Goal: Task Accomplishment & Management: Complete application form

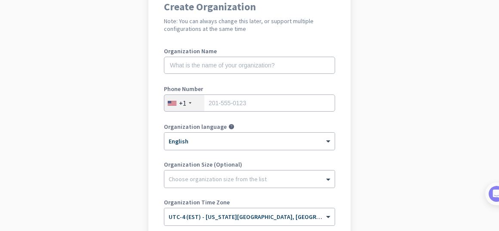
scroll to position [83, 0]
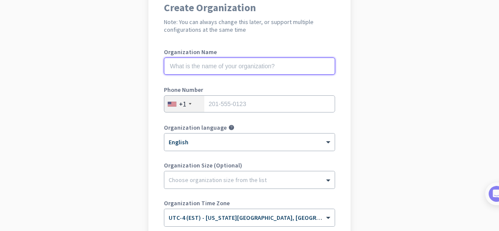
click at [227, 69] on input "text" at bounding box center [249, 66] width 171 height 17
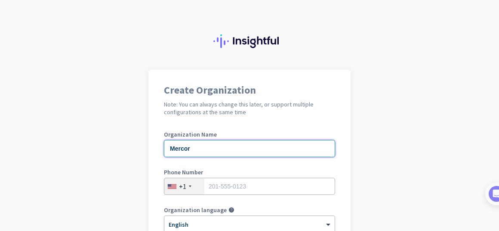
scroll to position [185, 0]
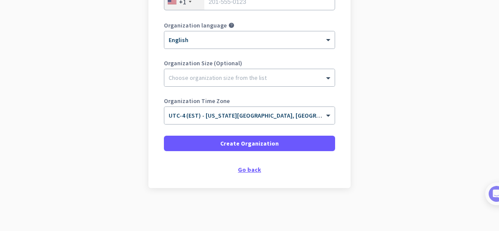
type input "Mercor"
click at [249, 171] on div "Go back" at bounding box center [249, 170] width 171 height 6
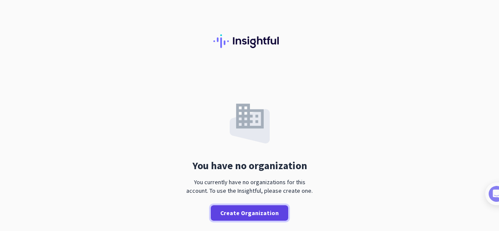
click at [243, 215] on span "Create Organization" at bounding box center [249, 213] width 58 height 9
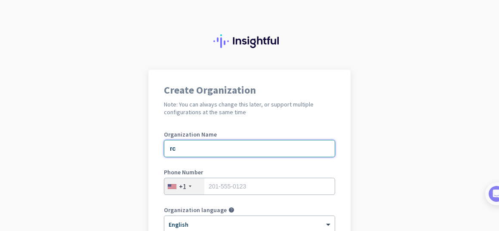
type input "r"
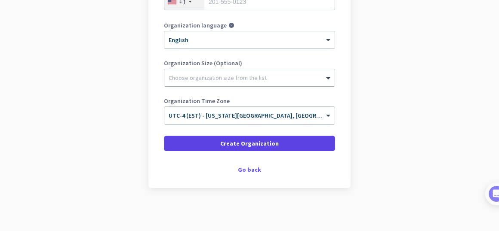
type input "Mercor"
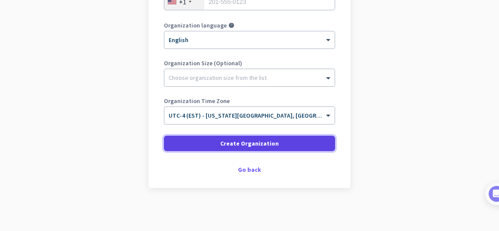
click at [239, 144] on span "Create Organization" at bounding box center [249, 143] width 58 height 9
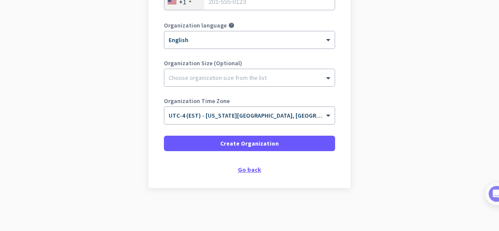
click at [247, 169] on div "Go back" at bounding box center [249, 170] width 171 height 6
